Goal: Task Accomplishment & Management: Manage account settings

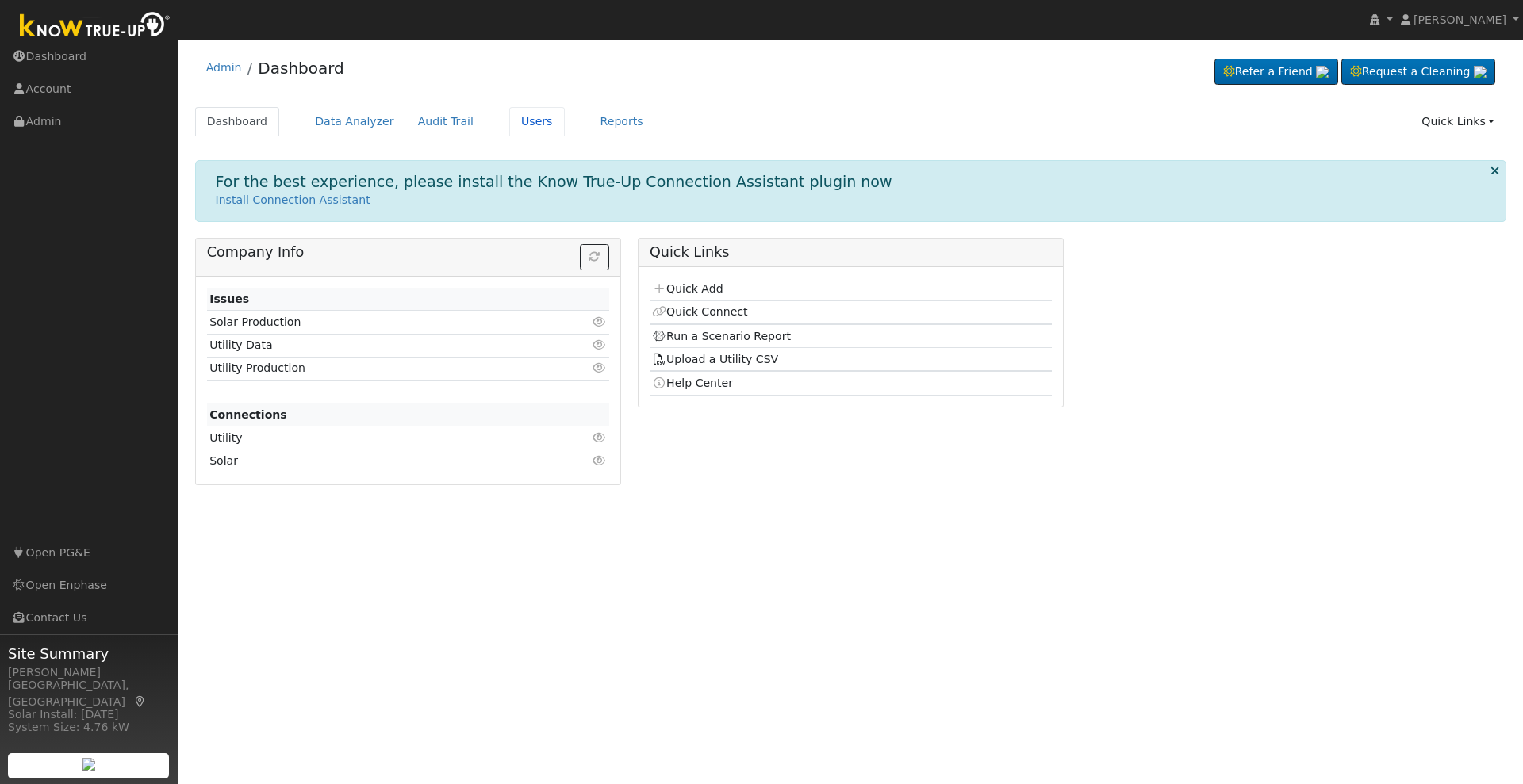
click at [509, 129] on link "Users" at bounding box center [537, 122] width 56 height 30
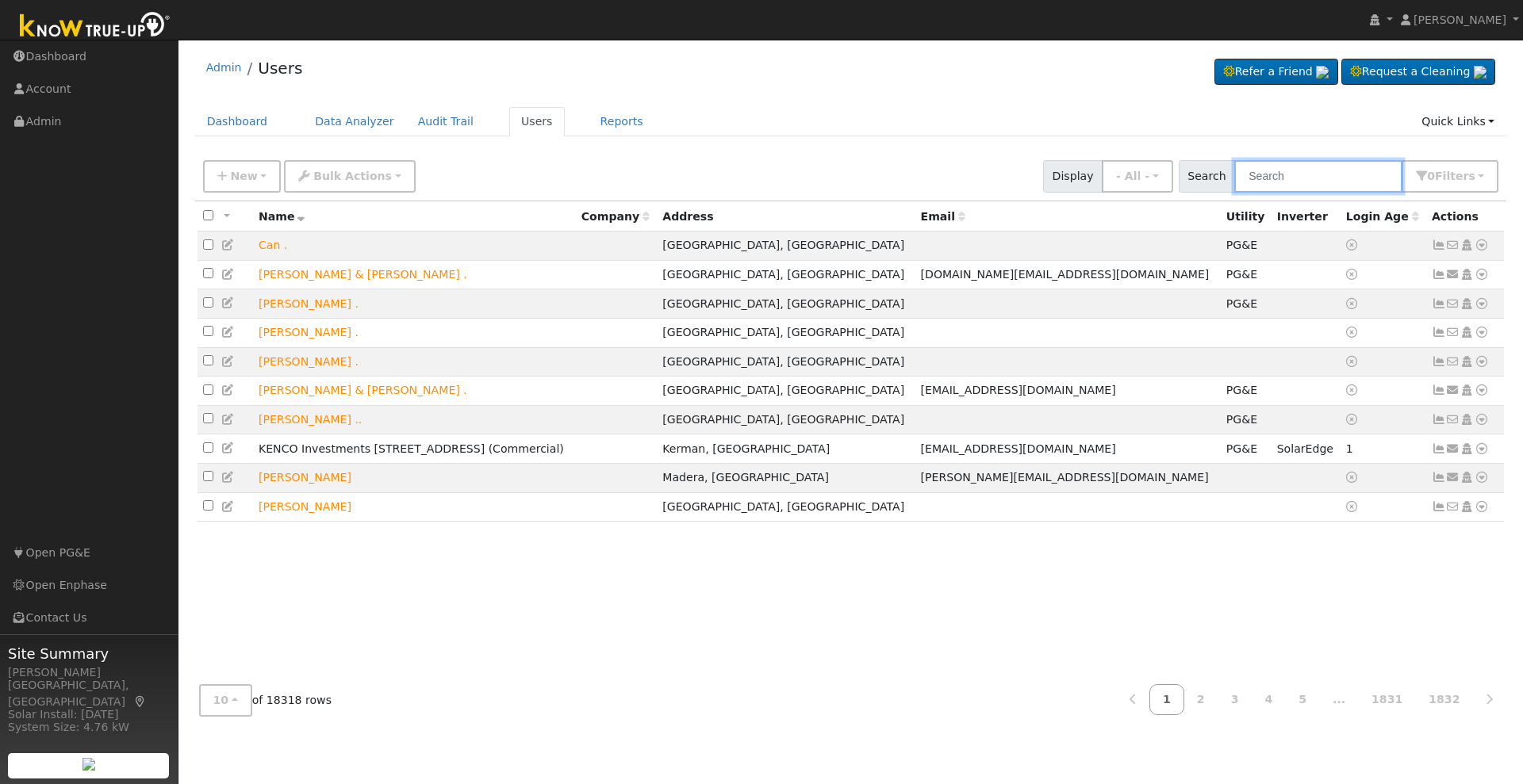
click at [1330, 168] on input "text" at bounding box center [1318, 176] width 169 height 32
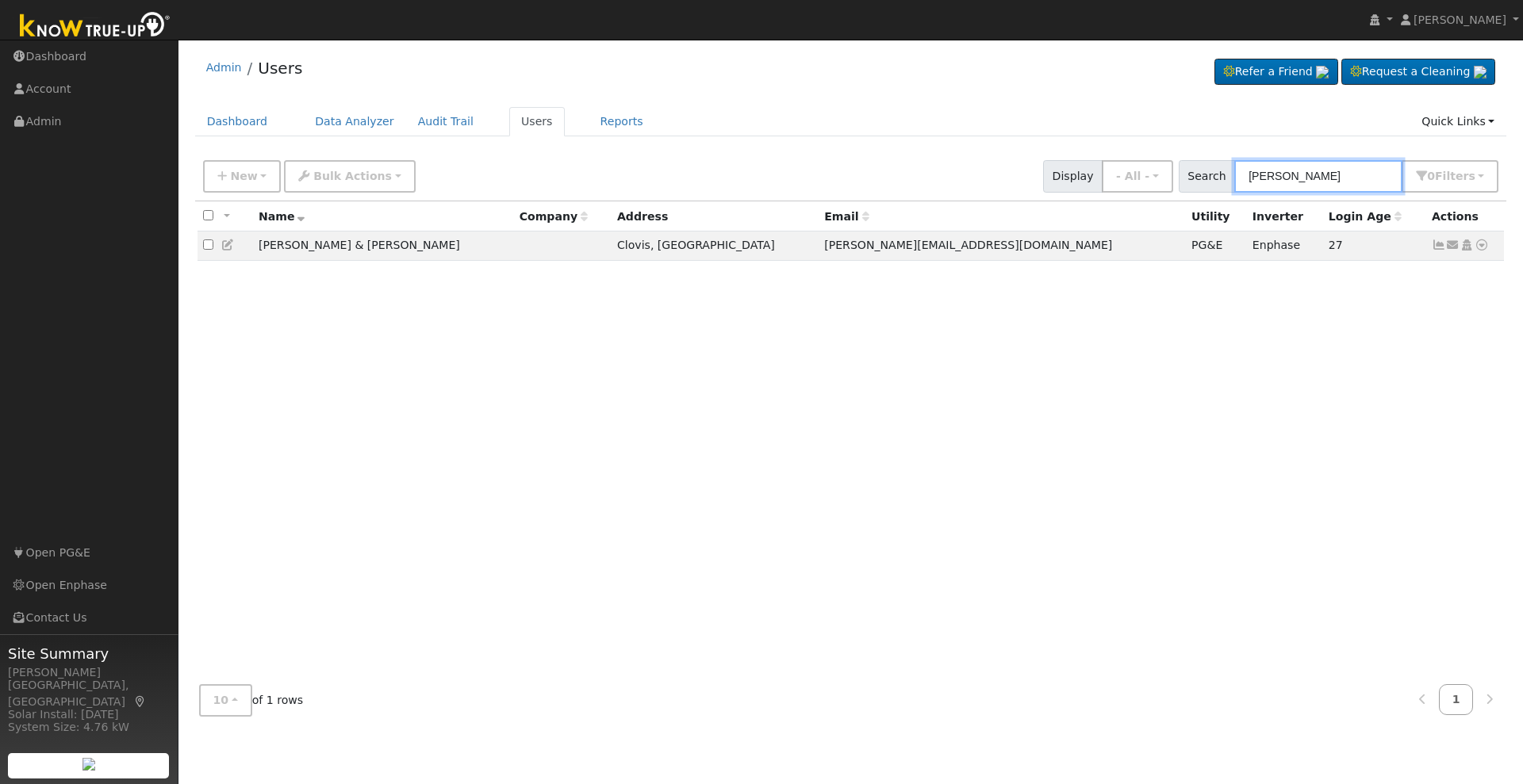
type input "[PERSON_NAME]"
click at [1485, 246] on icon at bounding box center [1481, 245] width 14 height 11
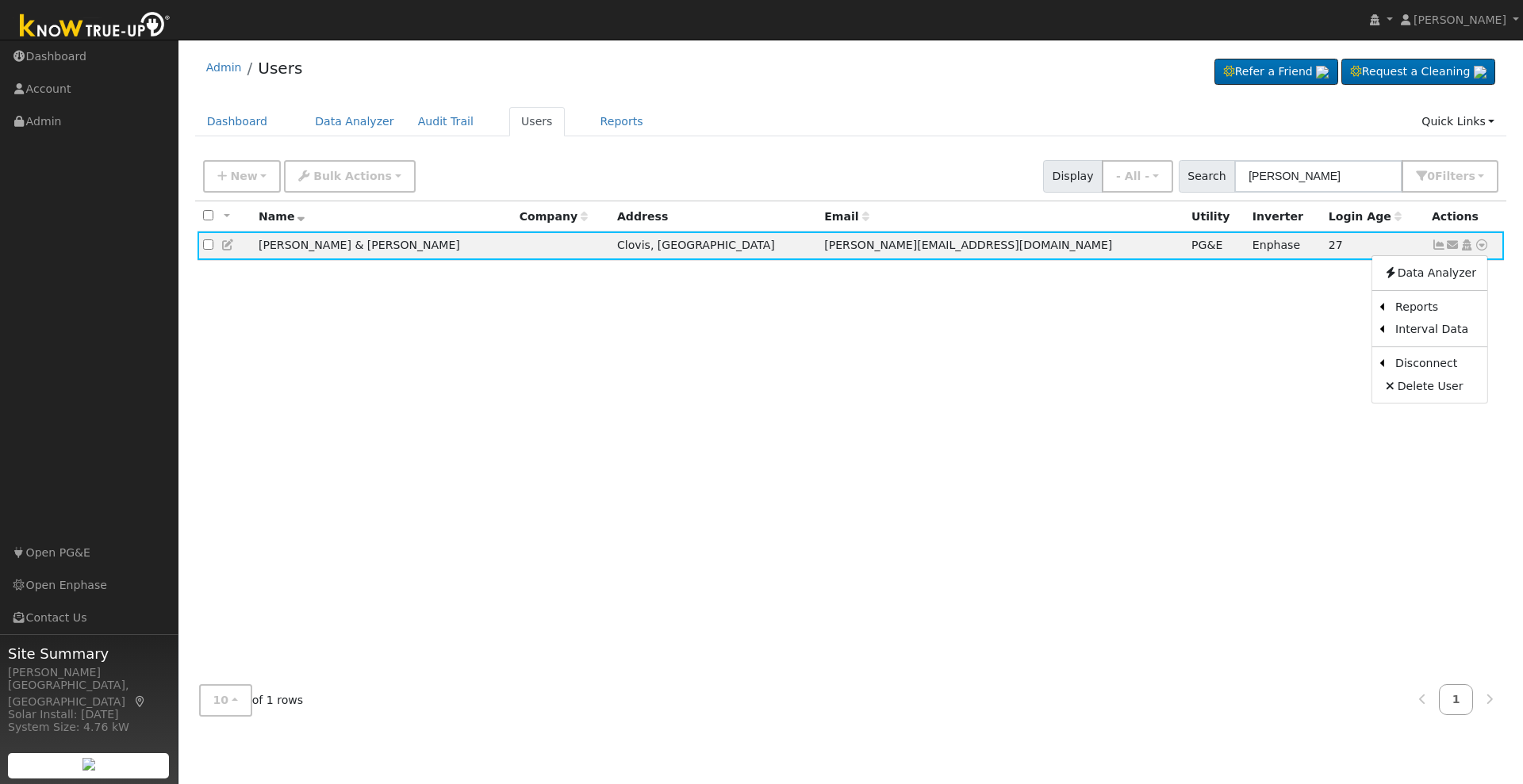
click at [1466, 246] on icon at bounding box center [1466, 245] width 14 height 11
